Goal: Task Accomplishment & Management: Complete application form

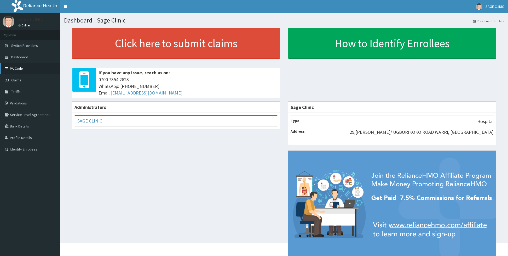
click at [31, 68] on link "PA Code" at bounding box center [30, 69] width 60 height 12
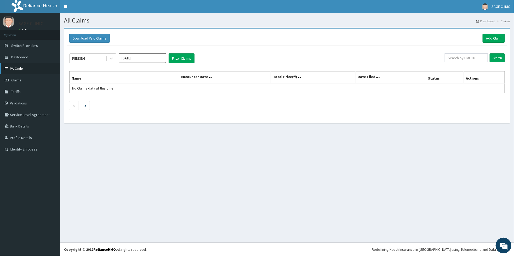
click at [19, 71] on link "PA Code" at bounding box center [30, 69] width 60 height 12
click at [31, 78] on link "Claims" at bounding box center [30, 80] width 60 height 12
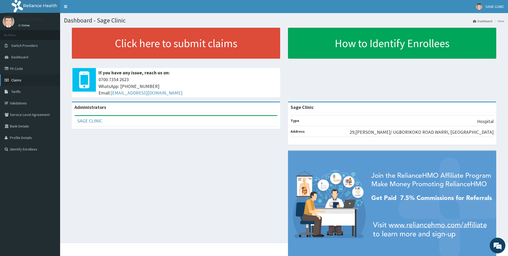
click at [30, 76] on link "Claims" at bounding box center [30, 80] width 60 height 12
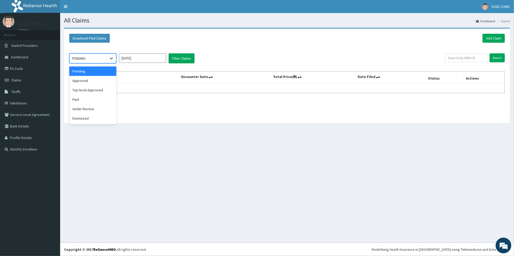
click at [112, 57] on icon at bounding box center [111, 58] width 5 height 5
click at [92, 82] on div "Approved" at bounding box center [92, 80] width 47 height 9
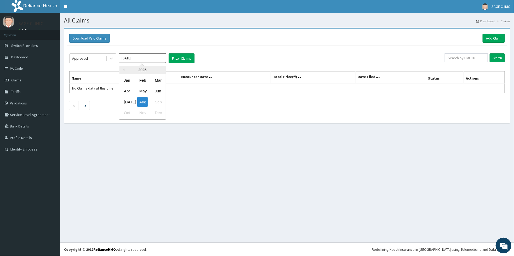
click at [155, 55] on input "[DATE]" at bounding box center [142, 57] width 47 height 9
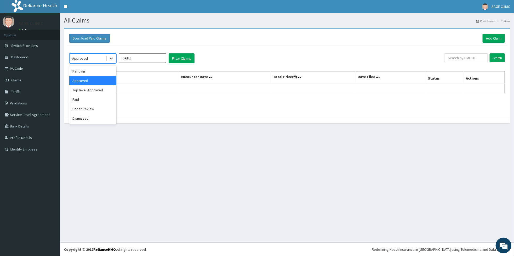
click at [115, 56] on div at bounding box center [111, 58] width 9 height 9
click at [75, 104] on div "Paid" at bounding box center [92, 99] width 47 height 9
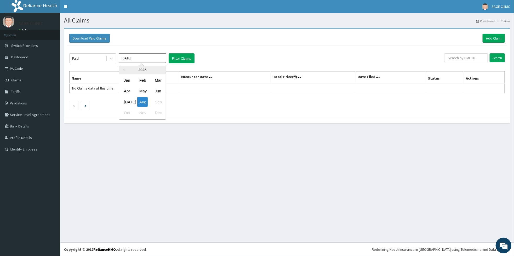
click at [135, 61] on input "[DATE]" at bounding box center [142, 57] width 47 height 9
click at [158, 89] on div "Jun" at bounding box center [158, 91] width 10 height 10
type input "[DATE]"
click at [190, 62] on button "Filter Claims" at bounding box center [182, 58] width 26 height 10
click at [180, 58] on button "Filter Claims" at bounding box center [182, 58] width 26 height 10
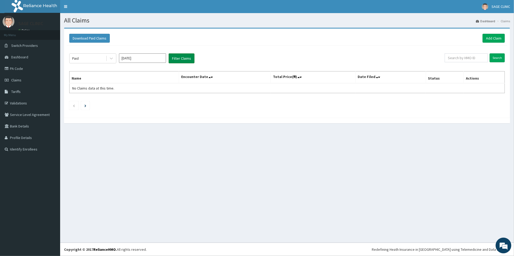
click at [180, 58] on button "Filter Claims" at bounding box center [182, 58] width 26 height 10
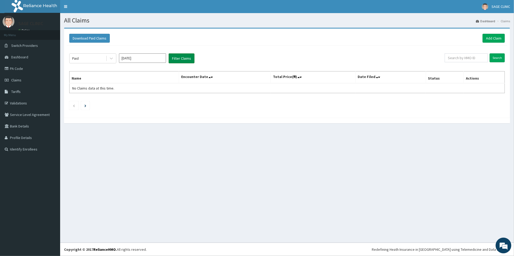
click at [180, 58] on button "Filter Claims" at bounding box center [182, 58] width 26 height 10
click at [176, 61] on button "Filter Claims" at bounding box center [182, 58] width 26 height 10
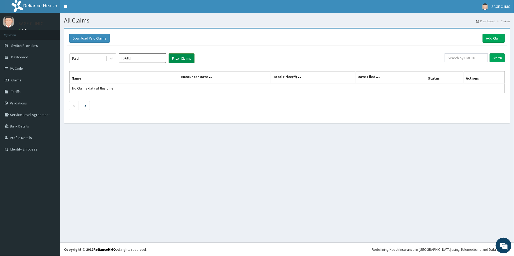
click at [176, 61] on button "Filter Claims" at bounding box center [182, 58] width 26 height 10
click at [187, 59] on button "Filter Claims" at bounding box center [182, 58] width 26 height 10
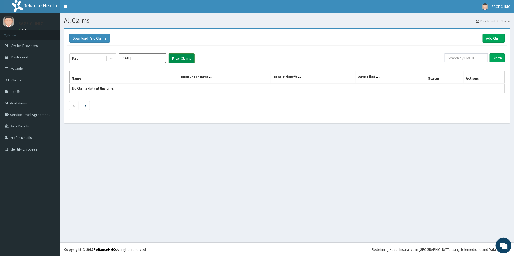
click at [184, 58] on button "Filter Claims" at bounding box center [182, 58] width 26 height 10
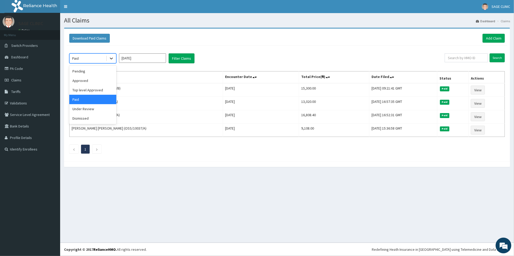
click at [109, 56] on div at bounding box center [111, 58] width 9 height 9
click at [106, 87] on div "Top level Approved" at bounding box center [92, 89] width 47 height 9
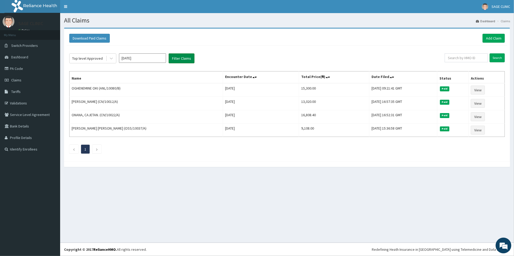
click at [179, 59] on button "Filter Claims" at bounding box center [182, 58] width 26 height 10
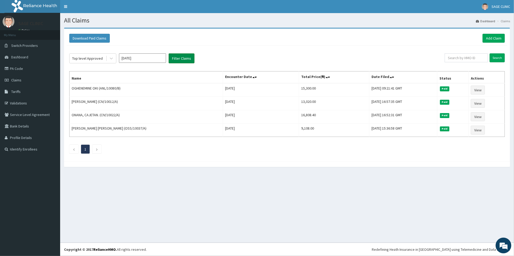
click at [179, 59] on button "Filter Claims" at bounding box center [182, 58] width 26 height 10
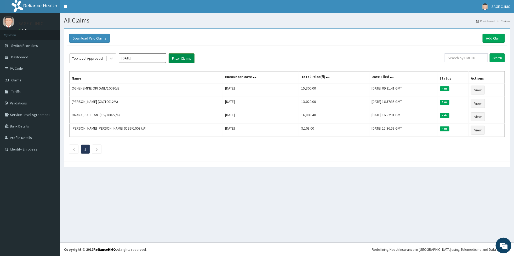
click at [179, 59] on button "Filter Claims" at bounding box center [182, 58] width 26 height 10
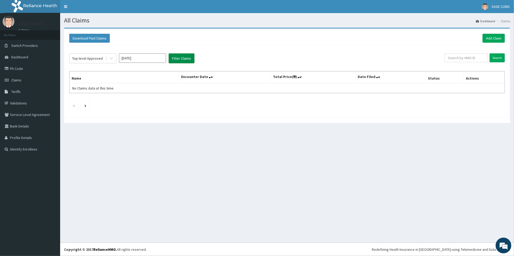
click at [179, 59] on button "Filter Claims" at bounding box center [182, 58] width 26 height 10
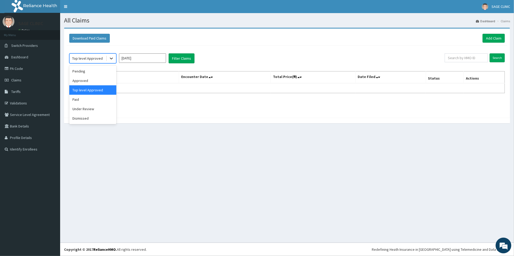
click at [109, 60] on icon at bounding box center [111, 58] width 5 height 5
click at [105, 79] on div "Approved" at bounding box center [92, 80] width 47 height 9
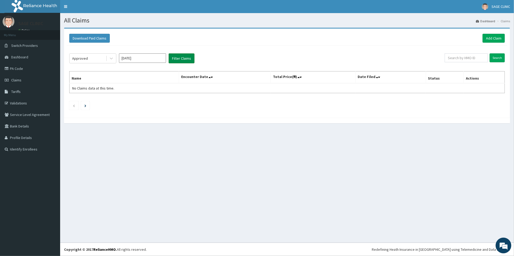
click at [176, 55] on button "Filter Claims" at bounding box center [182, 58] width 26 height 10
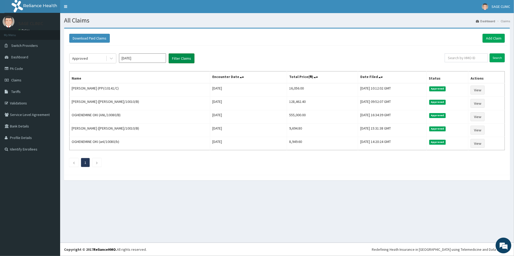
click at [176, 55] on button "Filter Claims" at bounding box center [182, 58] width 26 height 10
click at [86, 49] on div "Approved [DATE] Filter Claims Search Name Encounter Date Total Price(₦) Date Fi…" at bounding box center [287, 108] width 441 height 127
click at [490, 36] on link "Add Claim" at bounding box center [494, 38] width 22 height 9
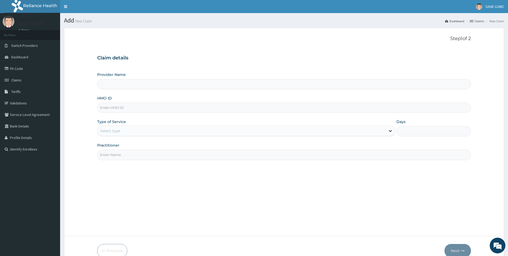
type input "Sage Clinic"
click at [163, 107] on input "HMO ID" at bounding box center [284, 107] width 374 height 10
type input "CIV/10022/D"
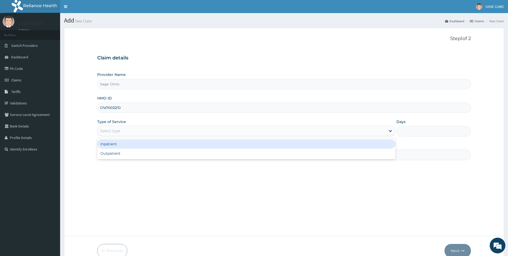
click at [144, 129] on div "Select type" at bounding box center [242, 131] width 288 height 8
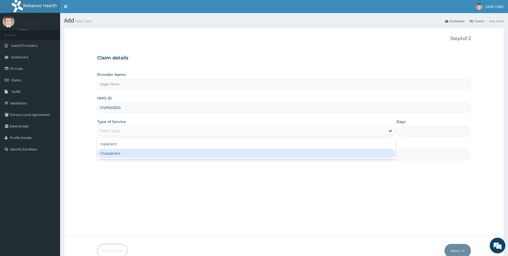
click at [123, 151] on div "Outpatient" at bounding box center [246, 153] width 298 height 9
type input "1"
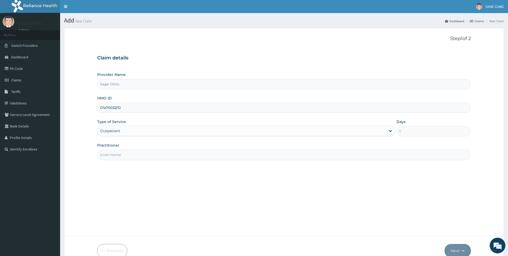
click at [122, 156] on input "Practitioner" at bounding box center [284, 155] width 374 height 10
type input "dr [PERSON_NAME]"
click at [452, 247] on button "Next" at bounding box center [458, 251] width 26 height 14
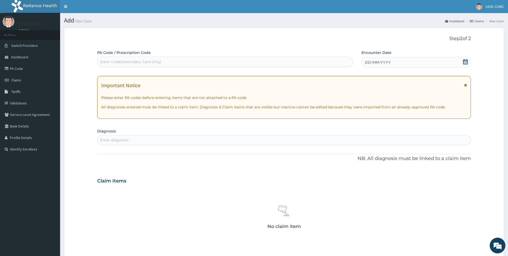
click at [410, 63] on div "DD-MM-YYYY" at bounding box center [417, 62] width 110 height 10
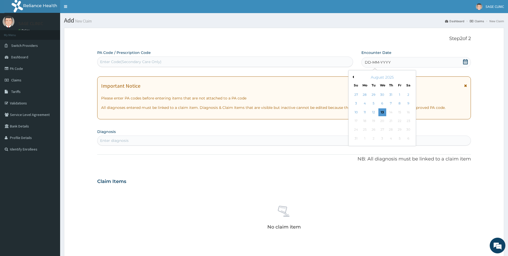
click at [353, 78] on button "Previous Month" at bounding box center [352, 77] width 3 height 3
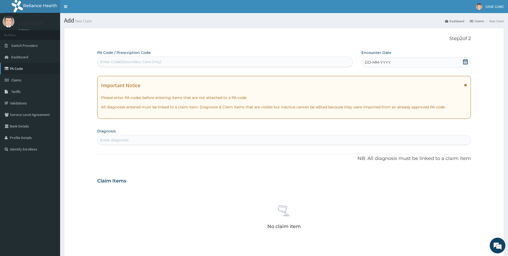
click at [27, 68] on link "PA Code" at bounding box center [30, 69] width 60 height 12
click at [25, 70] on link "PA Code" at bounding box center [30, 69] width 60 height 12
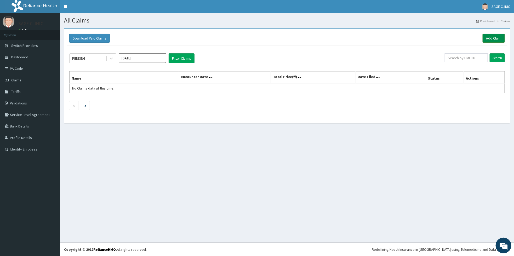
click at [495, 38] on link "Add Claim" at bounding box center [494, 38] width 22 height 9
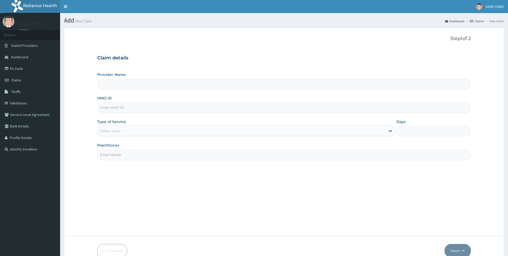
type input "Sage Clinic"
click at [150, 108] on input "HMO ID" at bounding box center [284, 107] width 374 height 10
type input "CIV/10022/D"
click at [138, 125] on div "Type of Service Select type" at bounding box center [246, 127] width 298 height 17
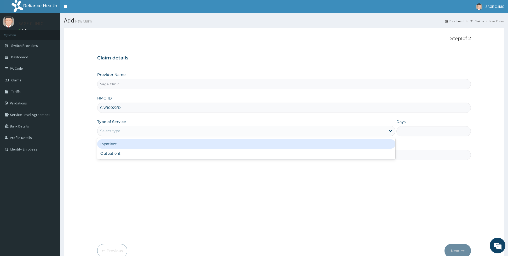
click at [133, 129] on div "Select type" at bounding box center [242, 131] width 288 height 8
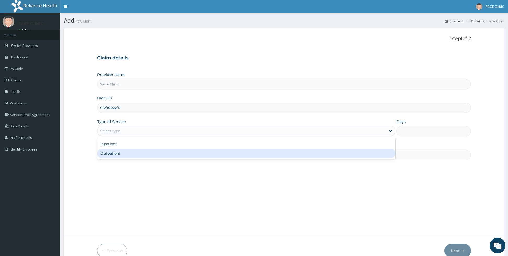
click at [139, 157] on div "Outpatient" at bounding box center [246, 153] width 298 height 9
type input "1"
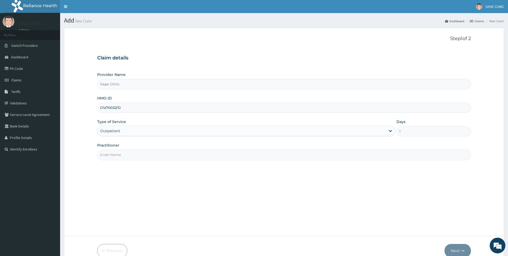
click at [138, 159] on input "Practitioner" at bounding box center [284, 155] width 374 height 10
type input "dr [PERSON_NAME]"
click at [448, 248] on button "Next" at bounding box center [458, 251] width 26 height 14
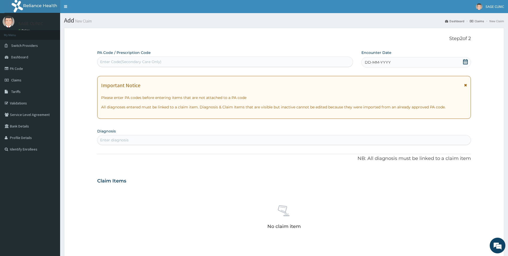
click at [380, 64] on span "DD-MM-YYYY" at bounding box center [378, 62] width 26 height 5
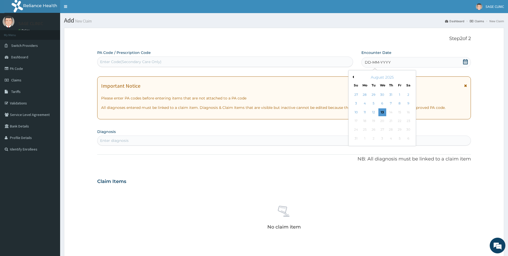
click at [354, 79] on div "August 2025" at bounding box center [382, 77] width 63 height 5
click at [353, 77] on button "Previous Month" at bounding box center [352, 77] width 3 height 3
click at [356, 112] on div "13" at bounding box center [356, 112] width 8 height 8
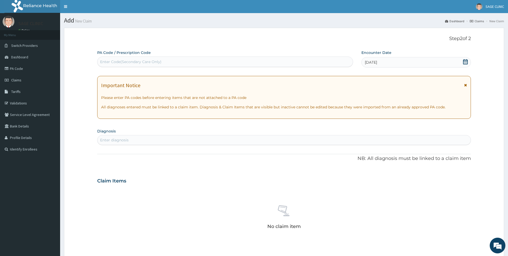
click at [175, 142] on div "Enter diagnosis" at bounding box center [284, 140] width 373 height 8
type input "MALARIA"
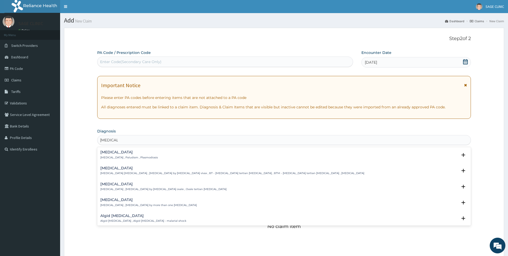
click at [157, 159] on div "Malaria Malaria , Paludism , Plasmodiosis" at bounding box center [284, 154] width 368 height 9
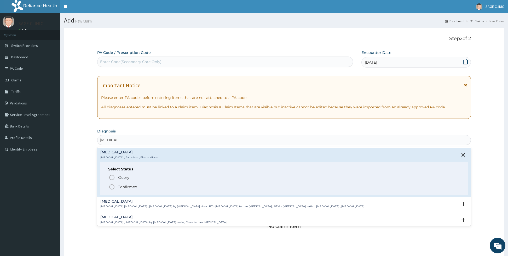
click at [107, 191] on div "Select Status Query Query covers suspected (?), Keep in view (kiv), Ruled out (…" at bounding box center [284, 178] width 368 height 33
click at [112, 188] on icon "status option filled" at bounding box center [112, 187] width 6 height 6
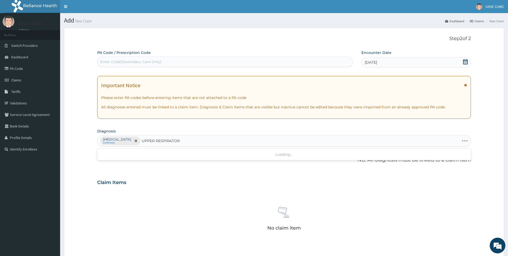
type input "UPPER RESPIRATORY"
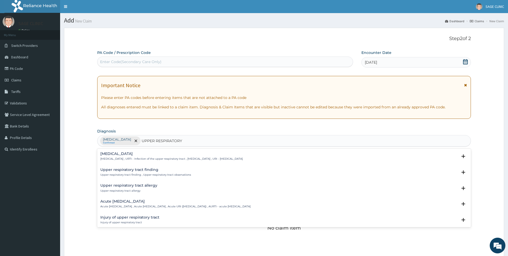
click at [174, 158] on p "Upper respiratory infection , URTI - Infection of the upper respiratory tract ,…" at bounding box center [171, 159] width 142 height 4
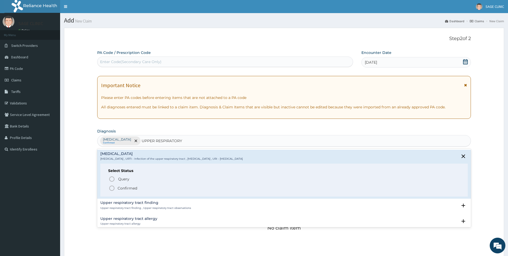
click at [110, 189] on icon "status option filled" at bounding box center [112, 188] width 6 height 6
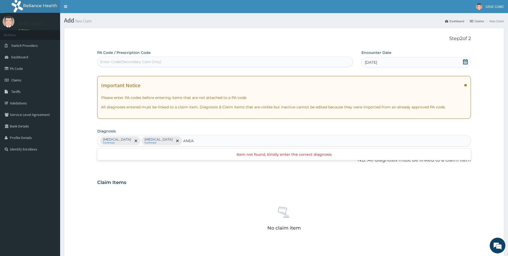
type input "ANE"
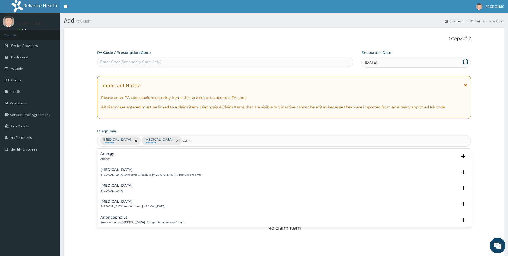
click at [176, 174] on div "Anemia Anemia , Anaemia , Absolute anemia , Absolute anaemia" at bounding box center [284, 172] width 368 height 9
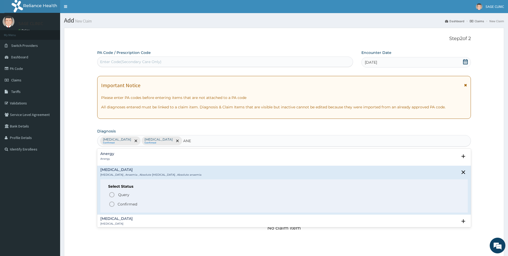
click at [113, 205] on icon "status option filled" at bounding box center [112, 204] width 6 height 6
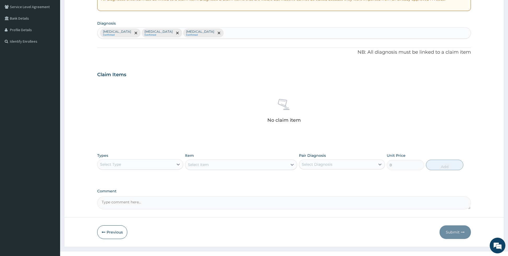
scroll to position [117, 0]
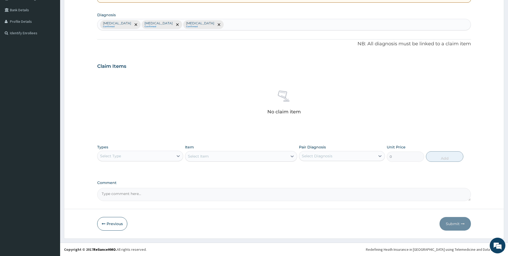
click at [162, 162] on div "Types Select Type Item Select Item Pair Diagnosis Select Diagnosis Unit Price 0…" at bounding box center [284, 153] width 374 height 22
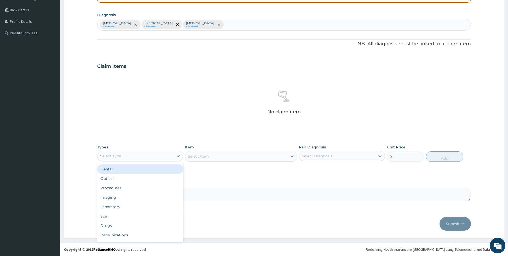
click at [165, 152] on div "Select Type" at bounding box center [136, 156] width 76 height 8
click at [133, 187] on div "Procedures" at bounding box center [140, 187] width 86 height 9
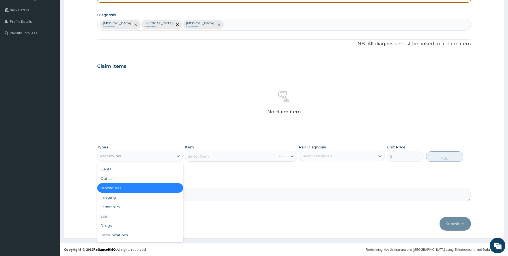
click at [137, 156] on div "Procedures" at bounding box center [136, 156] width 76 height 8
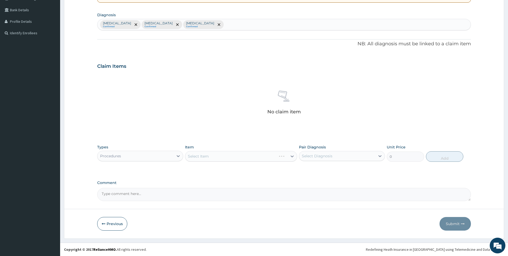
click at [214, 158] on div "Select Item" at bounding box center [241, 156] width 112 height 10
click at [226, 152] on div "Select Item" at bounding box center [241, 156] width 112 height 10
click at [228, 153] on div "Select Item" at bounding box center [241, 156] width 112 height 10
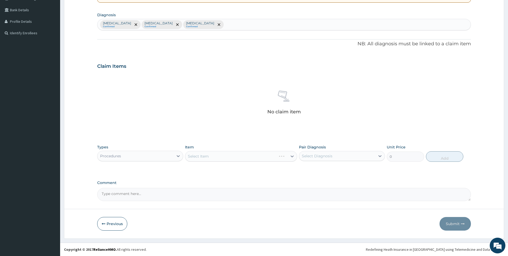
click at [248, 153] on div "Select Item" at bounding box center [241, 156] width 112 height 10
